Goal: Information Seeking & Learning: Understand process/instructions

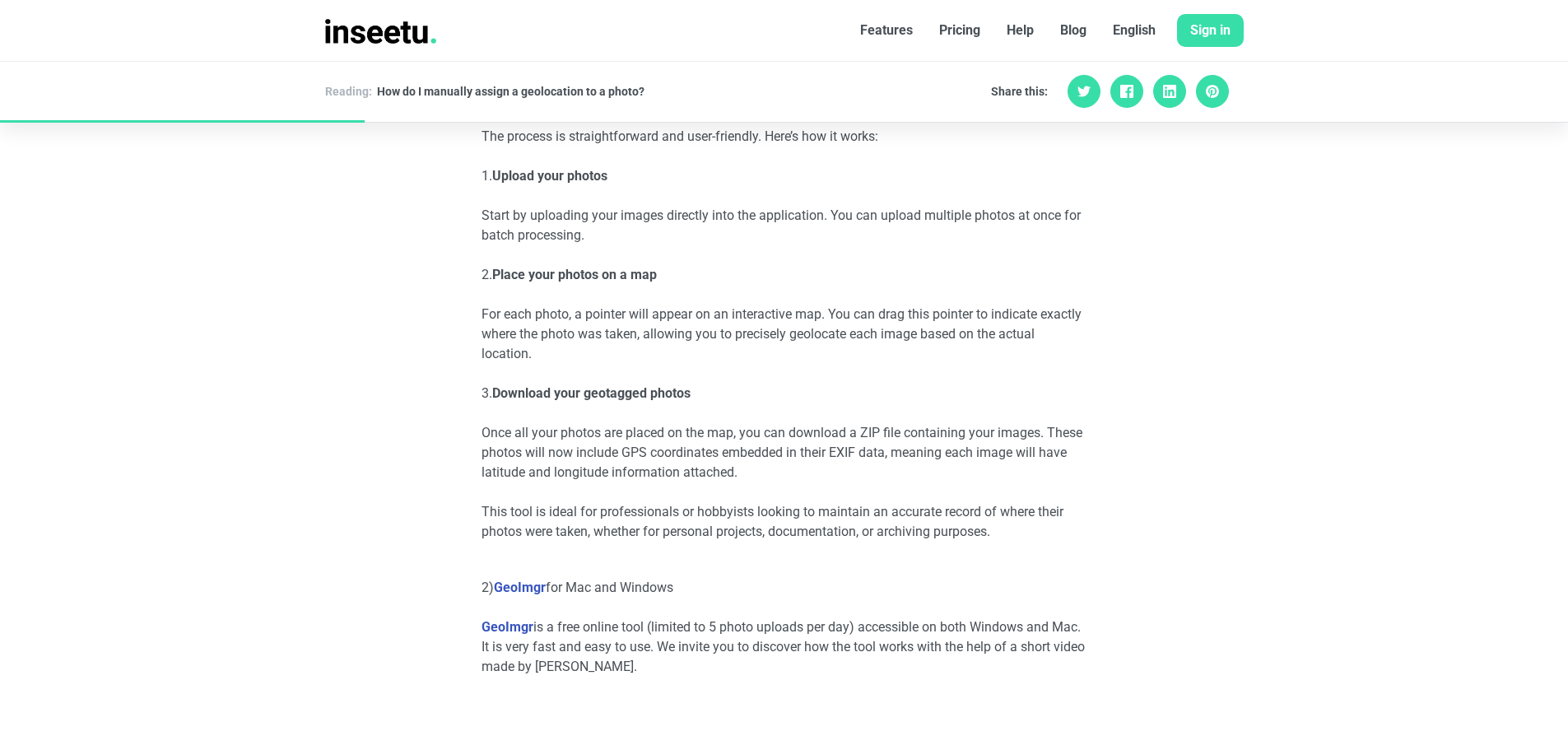
scroll to position [1543, 0]
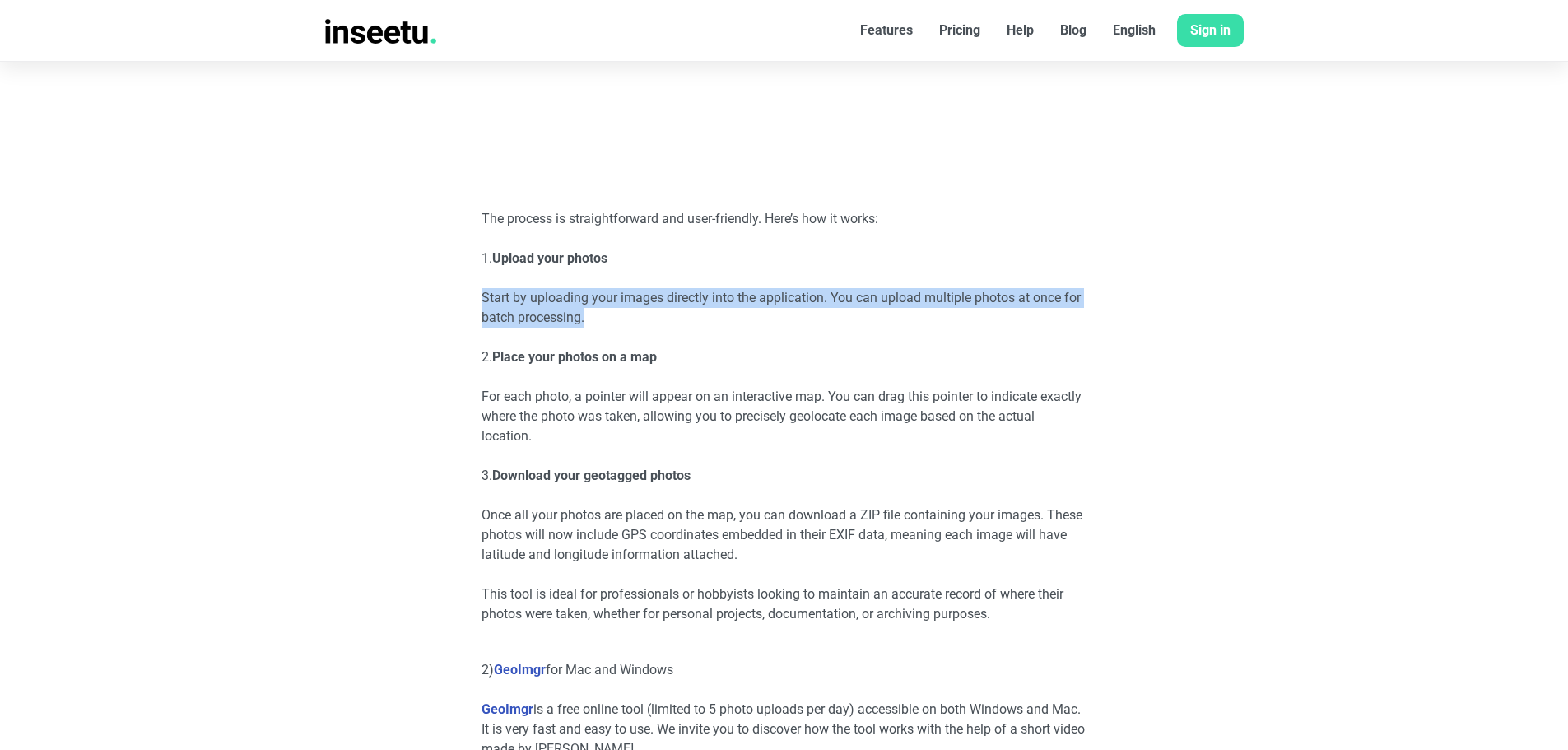
drag, startPoint x: 480, startPoint y: 295, endPoint x: 587, endPoint y: 327, distance: 111.7
click at [587, 327] on p "Start by uploading your images directly into the application. You can upload mu…" at bounding box center [784, 308] width 606 height 40
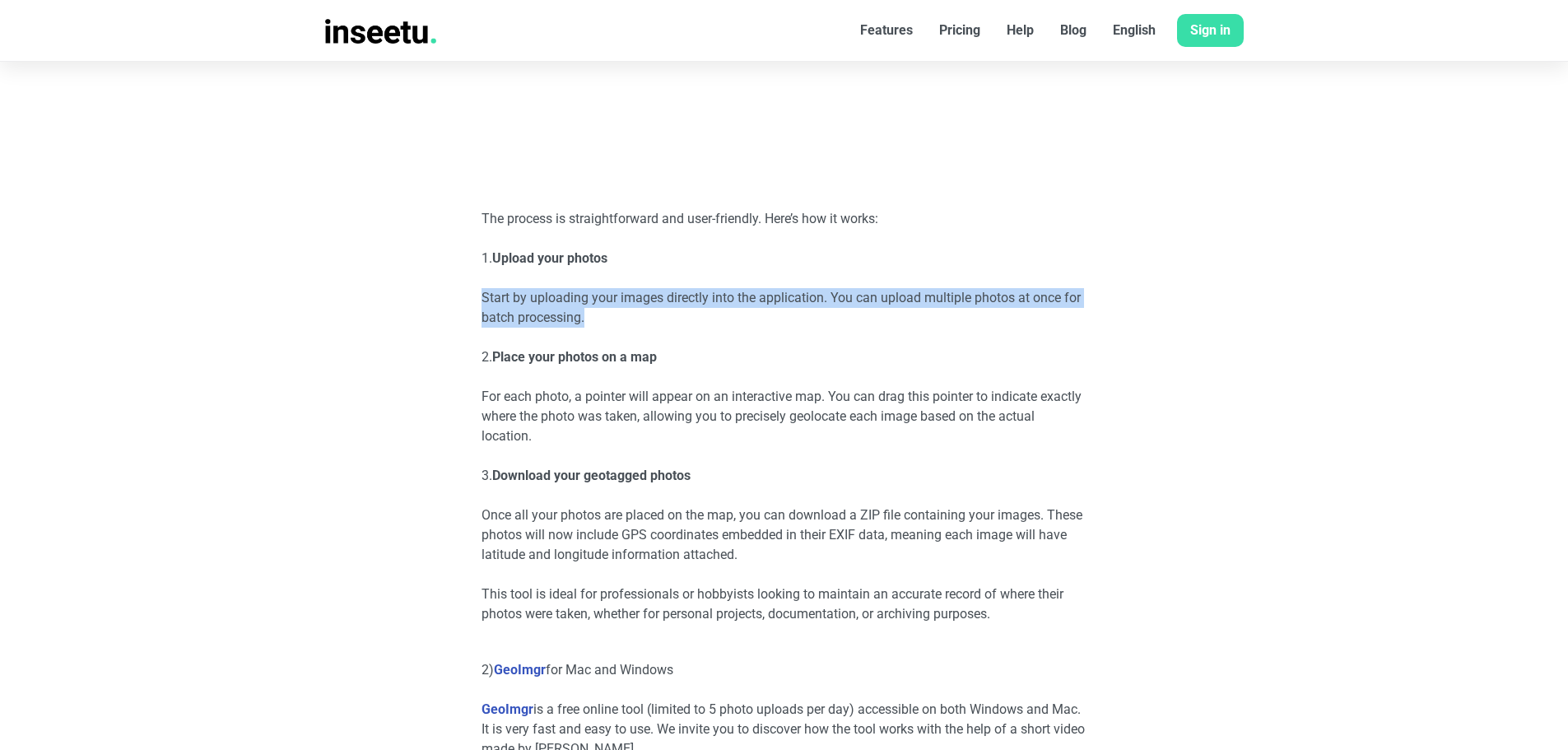
drag, startPoint x: 481, startPoint y: 296, endPoint x: 629, endPoint y: 315, distance: 149.2
click at [629, 315] on p "Start by uploading your images directly into the application. You can upload mu…" at bounding box center [784, 308] width 606 height 40
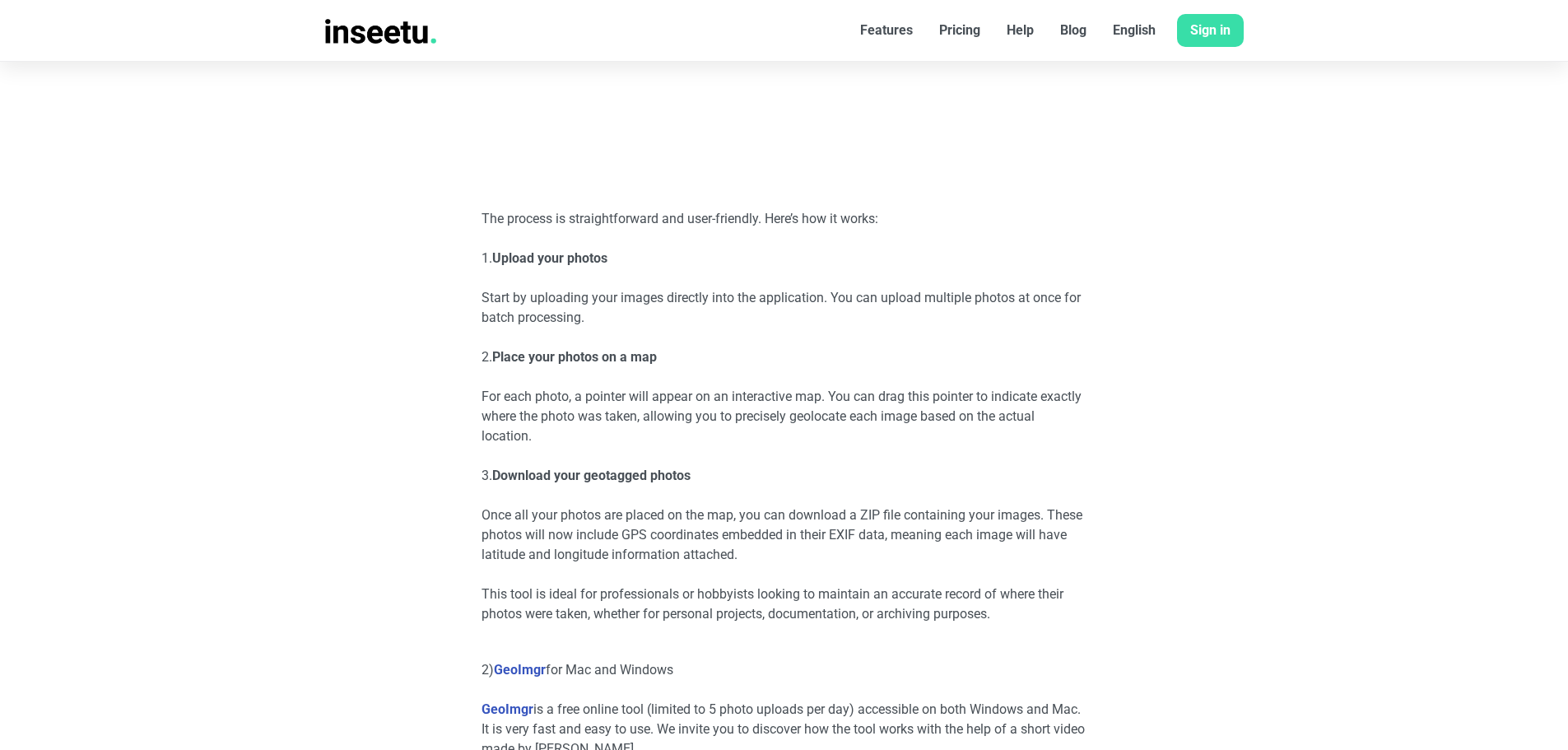
click at [603, 315] on p "Start by uploading your images directly into the application. You can upload mu…" at bounding box center [784, 308] width 606 height 40
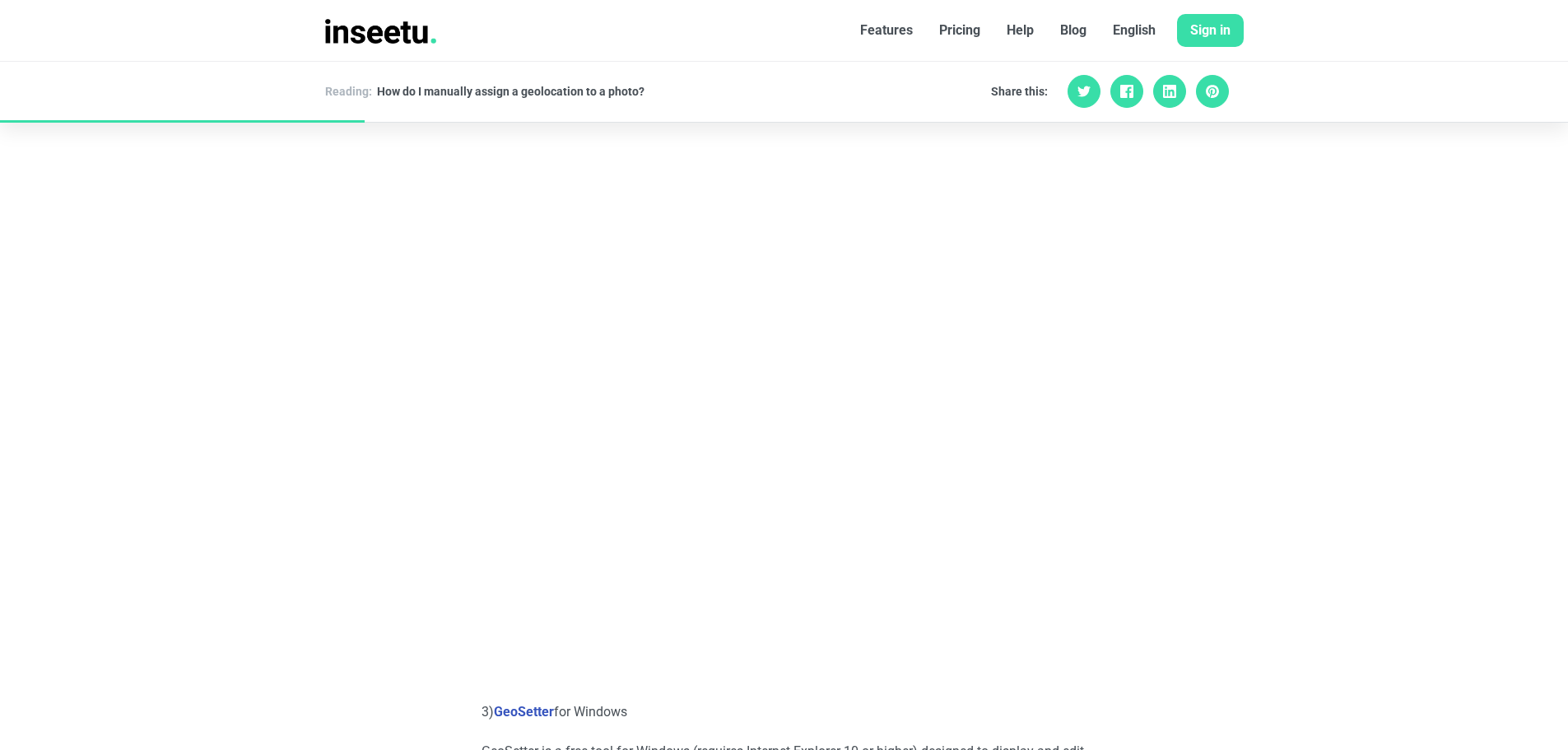
scroll to position [2408, 0]
